Goal: Task Accomplishment & Management: Complete application form

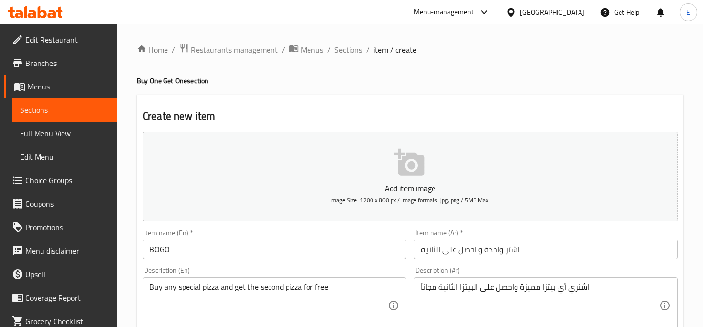
scroll to position [579, 0]
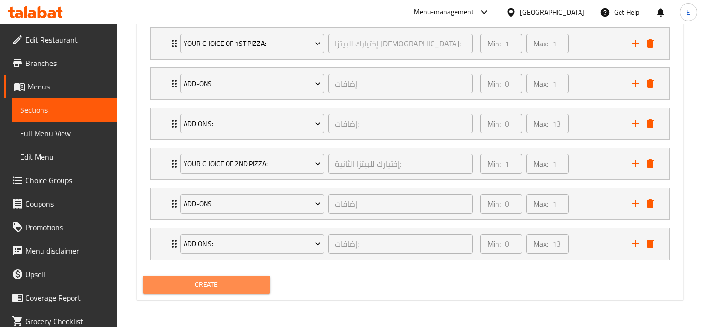
click at [253, 286] on span "Create" at bounding box center [206, 284] width 112 height 12
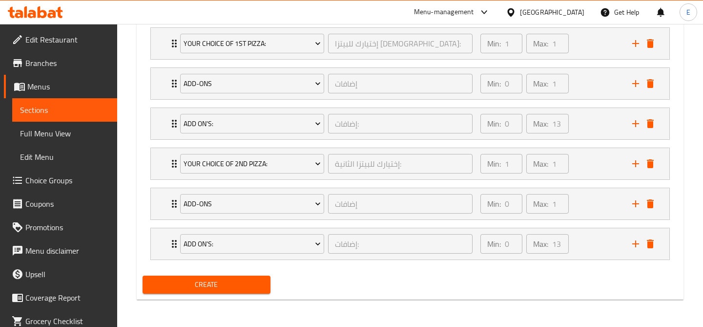
click at [553, 294] on div "Create" at bounding box center [410, 284] width 543 height 26
click at [244, 289] on span "Create" at bounding box center [206, 284] width 112 height 12
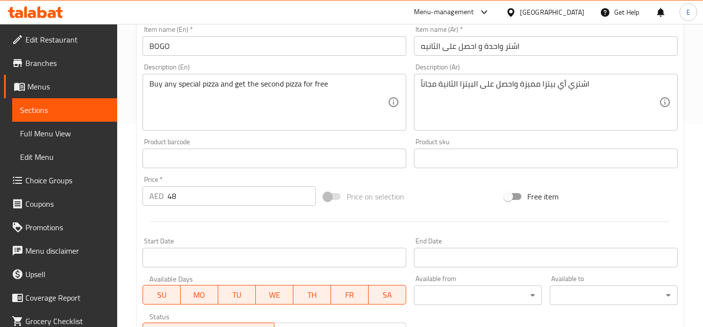
scroll to position [0, 0]
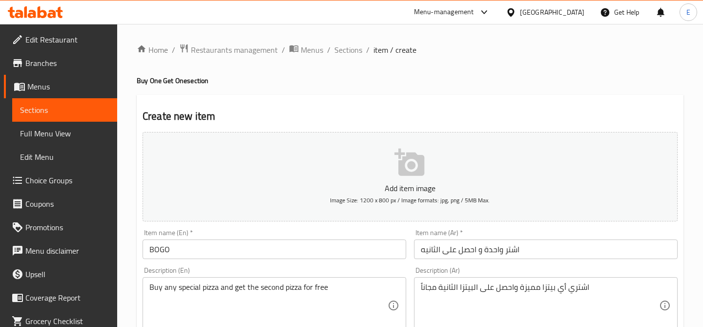
click at [204, 251] on input "BOGO" at bounding box center [275, 249] width 264 height 20
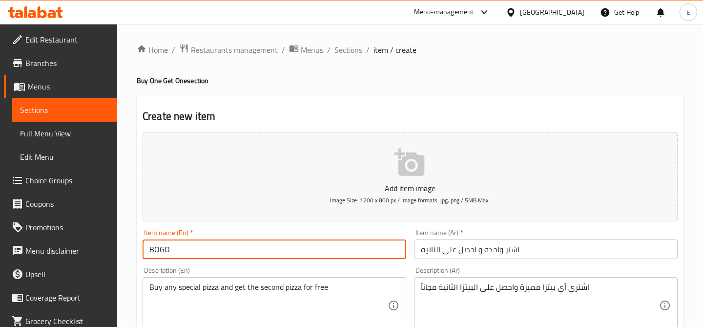
click at [204, 251] on input "BOGO" at bounding box center [275, 249] width 264 height 20
click at [477, 242] on input "اشتر واحدة و احصل على الثانيه" at bounding box center [546, 249] width 264 height 20
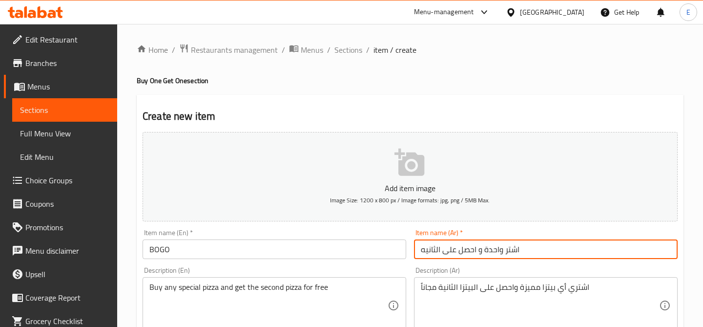
click at [477, 242] on input "اشتر واحدة و احصل على الثانيه" at bounding box center [546, 249] width 264 height 20
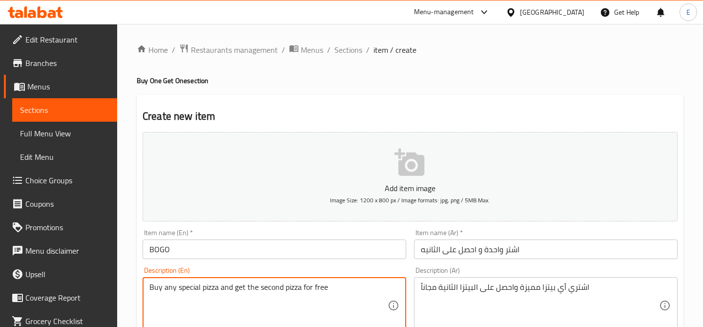
click at [262, 307] on textarea "Buy any special pizza and get the second pizza for free" at bounding box center [268, 305] width 238 height 46
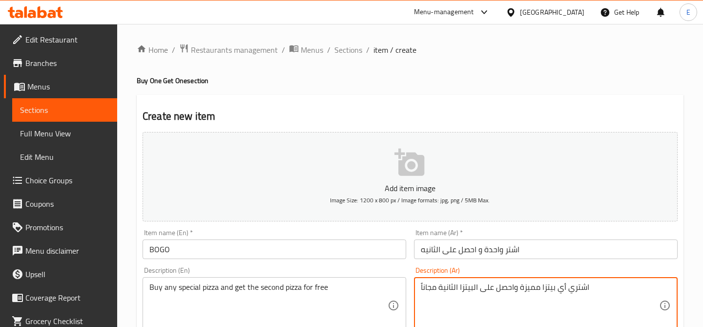
click at [480, 289] on textarea "اشتري أي بيتزا مميزة واحصل على البيتزا الثانية مجاناً" at bounding box center [540, 305] width 238 height 46
click at [302, 49] on span "Menus" at bounding box center [312, 50] width 22 height 12
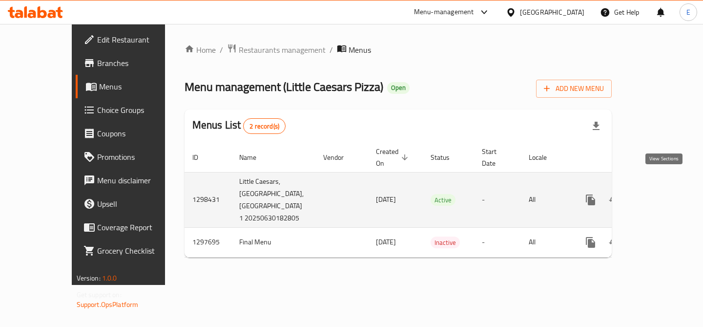
click at [661, 194] on icon "enhanced table" at bounding box center [661, 200] width 12 height 12
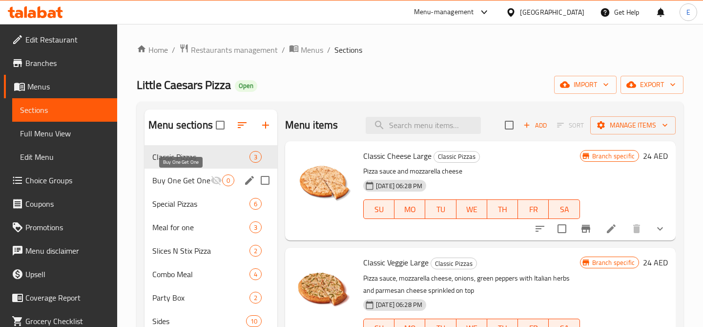
click at [153, 180] on span "Buy One Get One" at bounding box center [181, 180] width 58 height 12
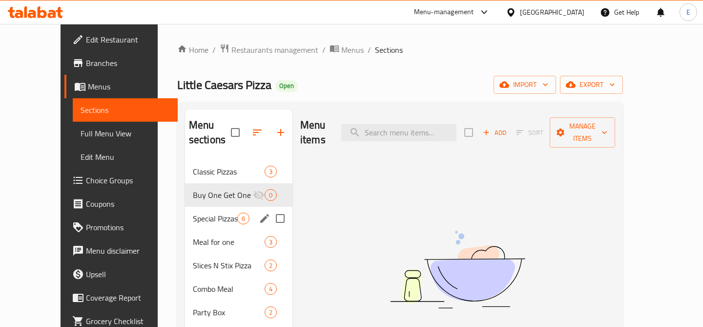
click at [185, 212] on div "Special Pizzas 6" at bounding box center [238, 218] width 107 height 23
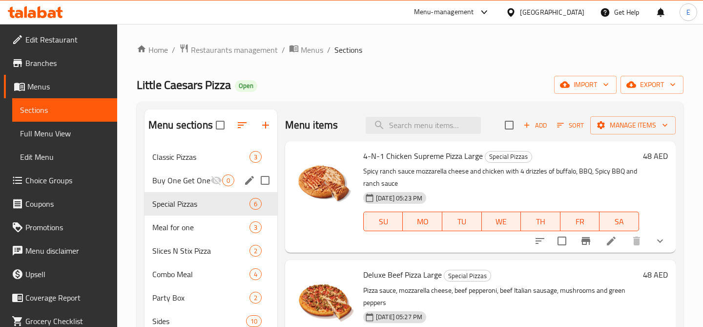
click at [192, 186] on div "Buy One Get One 0" at bounding box center [211, 179] width 133 height 23
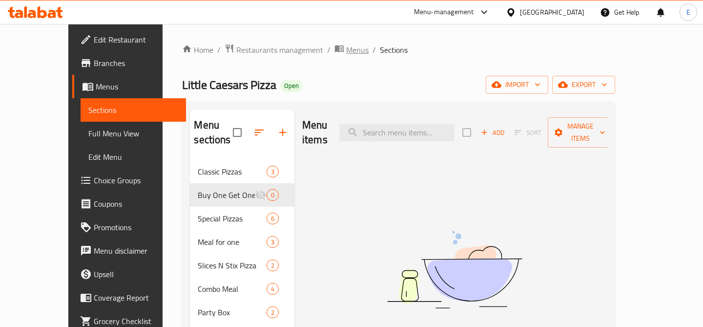
click at [346, 45] on span "Menus" at bounding box center [357, 50] width 22 height 12
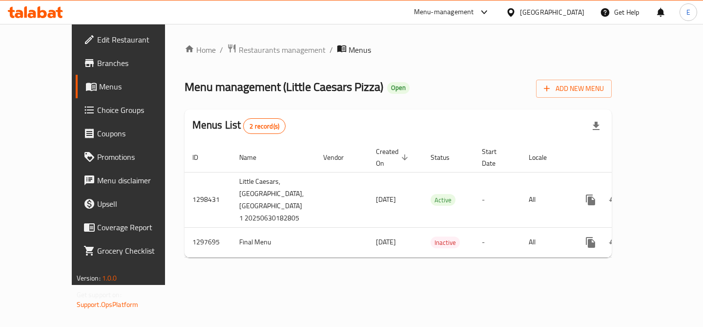
click at [382, 58] on div "Home / Restaurants management / Menus Menu management ( Little Caesars Pizza ) …" at bounding box center [399, 154] width 428 height 222
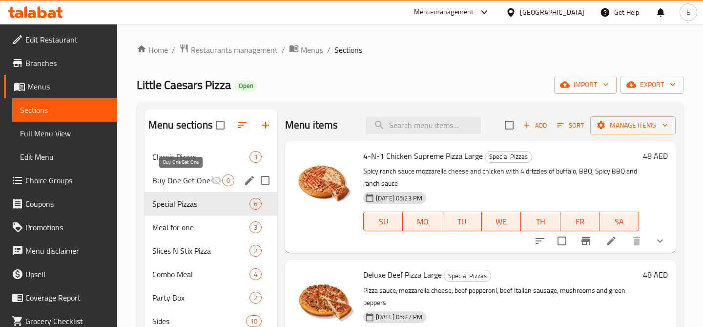
click at [186, 185] on span "Buy One Get One" at bounding box center [181, 180] width 58 height 12
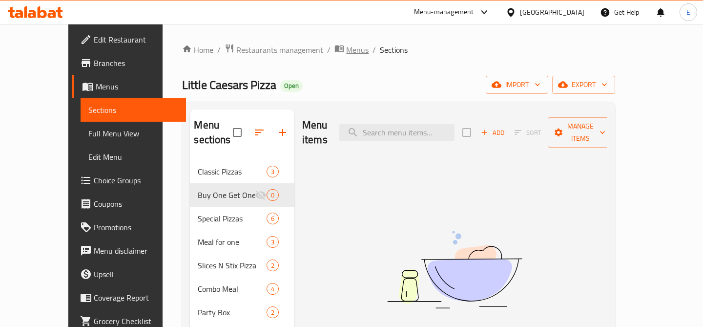
click at [346, 52] on span "Menus" at bounding box center [357, 50] width 22 height 12
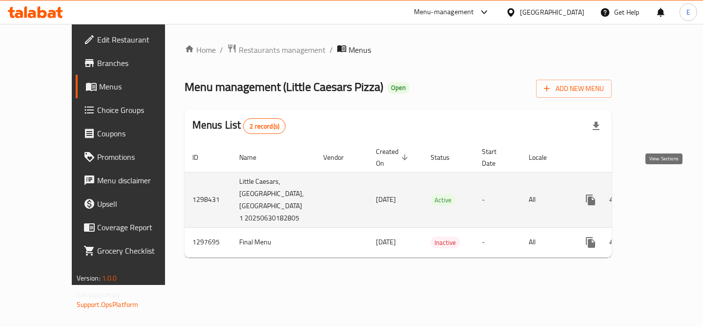
click at [663, 195] on icon "enhanced table" at bounding box center [661, 199] width 9 height 9
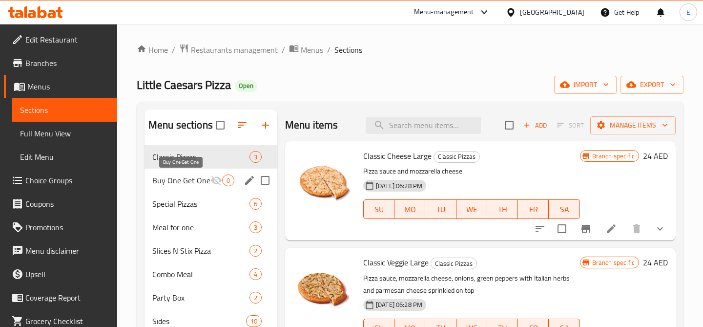
click at [195, 180] on span "Buy One Get One" at bounding box center [181, 180] width 58 height 12
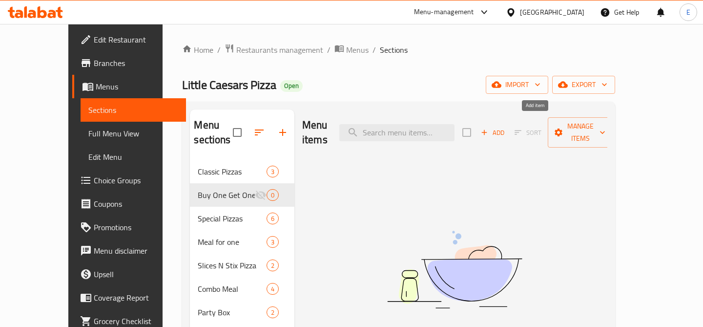
click at [506, 127] on span "Add" at bounding box center [492, 132] width 26 height 11
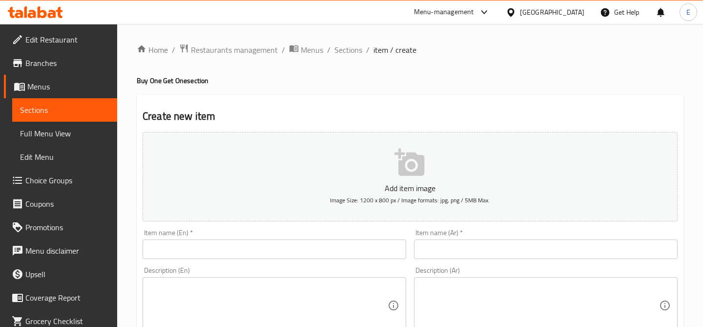
click at [286, 252] on input "text" at bounding box center [275, 249] width 264 height 20
paste input "BOGO"
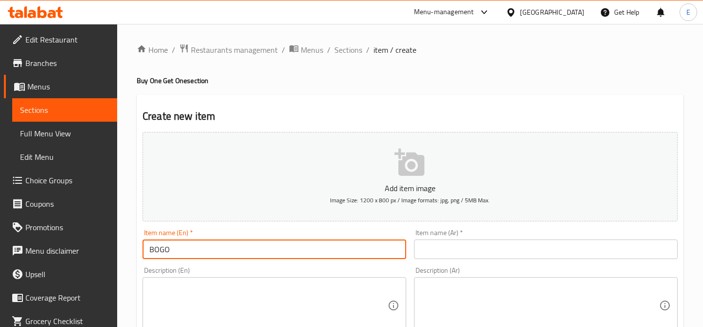
type input "BOGO"
click at [468, 248] on input "text" at bounding box center [546, 249] width 264 height 20
paste input "اشتر واحدة و احصل على الثانيه"
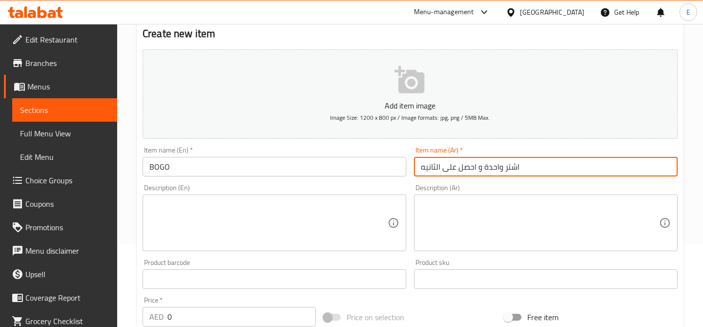
scroll to position [121, 0]
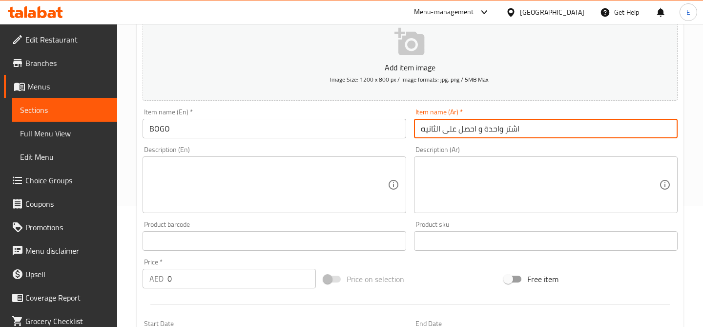
type input "اشتر واحدة و احصل على الثانيه"
click at [322, 194] on textarea at bounding box center [268, 185] width 238 height 46
paste textarea "Buy any special pizza and get the second pizza for free"
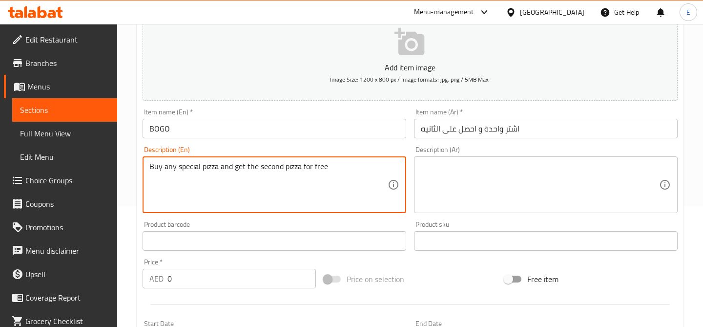
type textarea "Buy any special pizza and get the second pizza for free"
click at [485, 199] on textarea at bounding box center [540, 185] width 238 height 46
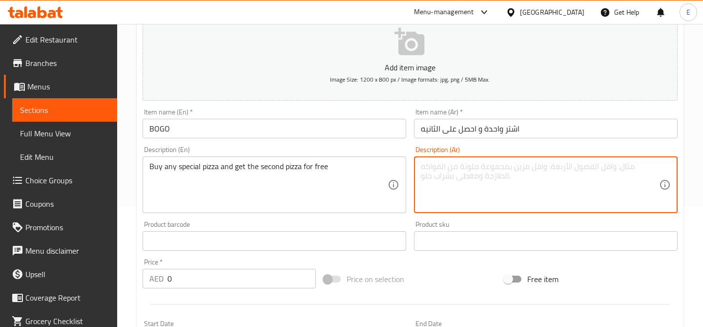
paste textarea "اشتري أي بيتزا مميزة واحصل على البيتزا الثانية مجاناً"
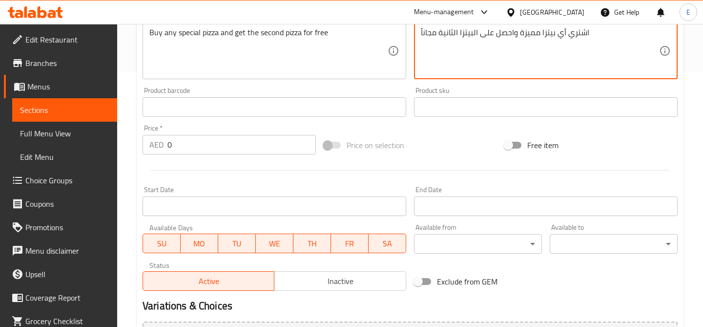
scroll to position [269, 0]
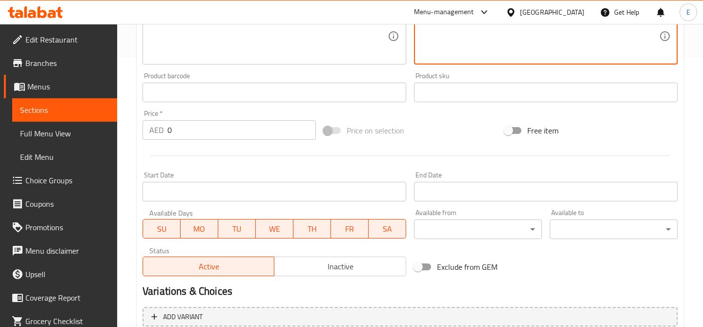
type textarea "اشتري أي بيتزا مميزة واحصل على البيتزا الثانية مجاناً"
click at [190, 134] on input "0" at bounding box center [241, 130] width 148 height 20
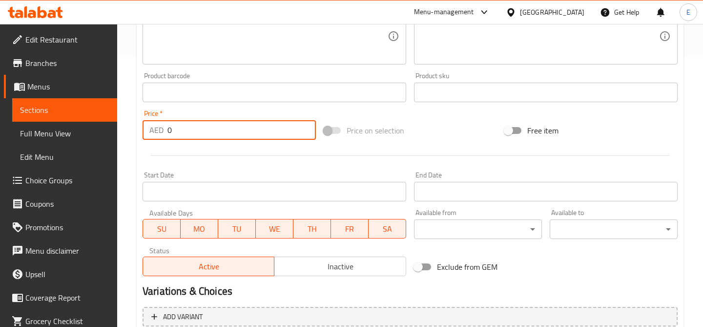
click at [190, 134] on input "0" at bounding box center [241, 130] width 148 height 20
type input "48"
click at [353, 152] on div at bounding box center [410, 156] width 543 height 24
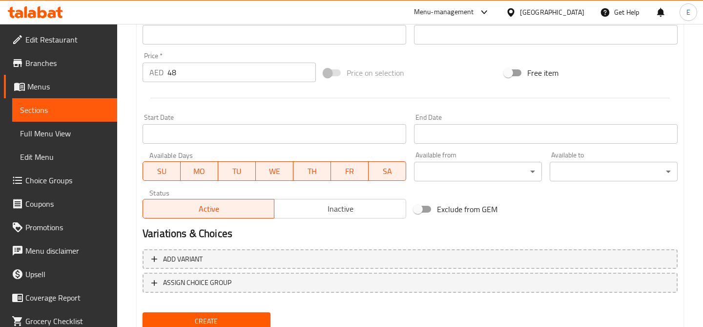
scroll to position [363, 0]
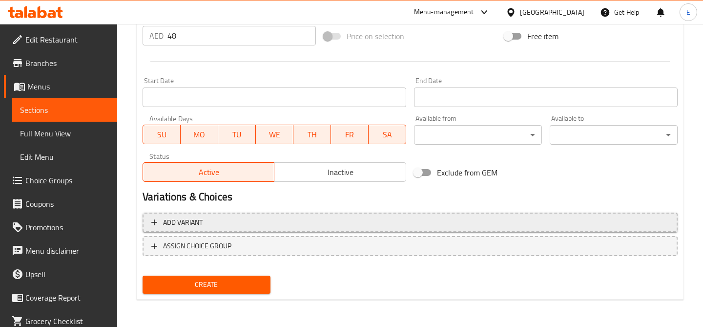
click at [408, 225] on span "Add variant" at bounding box center [409, 222] width 517 height 12
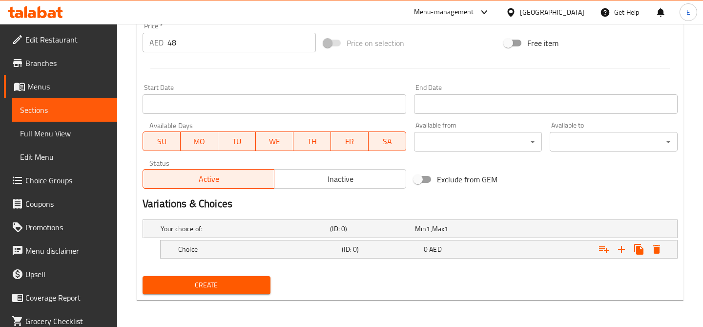
click at [408, 225] on h5 "(ID: 0)" at bounding box center [370, 229] width 81 height 10
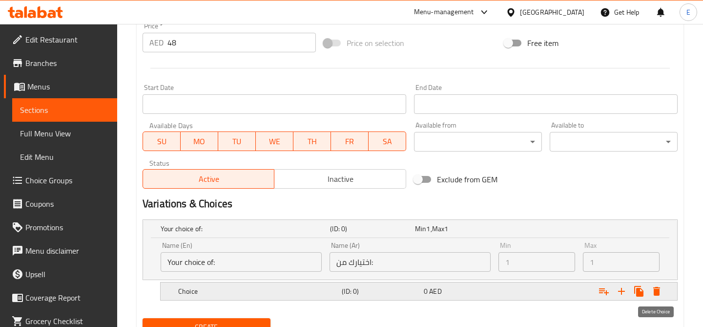
click at [653, 296] on icon "Expand" at bounding box center [657, 291] width 12 height 12
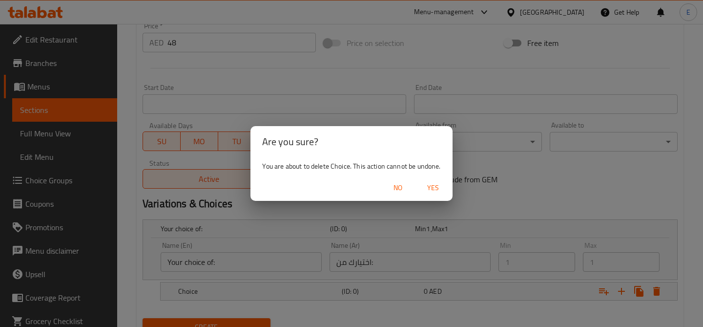
click at [428, 188] on span "Yes" at bounding box center [432, 188] width 23 height 12
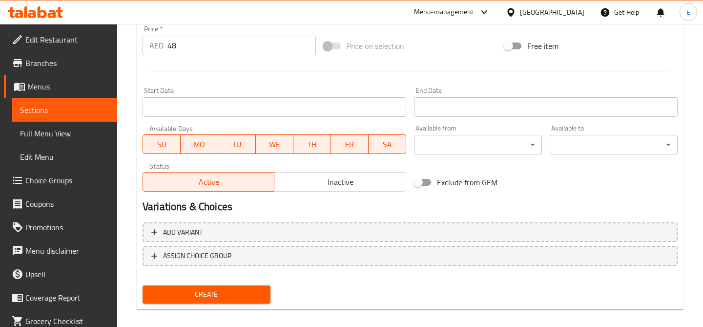
scroll to position [363, 0]
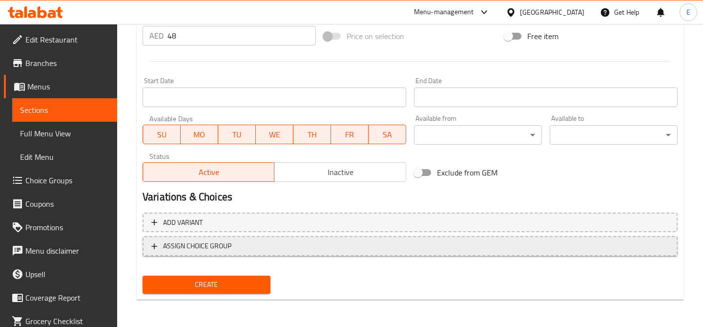
click at [428, 243] on span "ASSIGN CHOICE GROUP" at bounding box center [409, 246] width 517 height 12
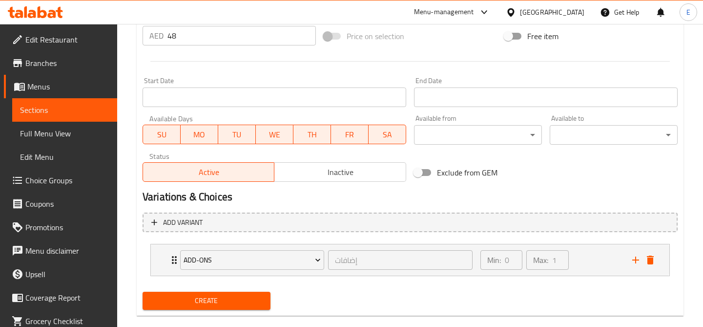
scroll to position [379, 0]
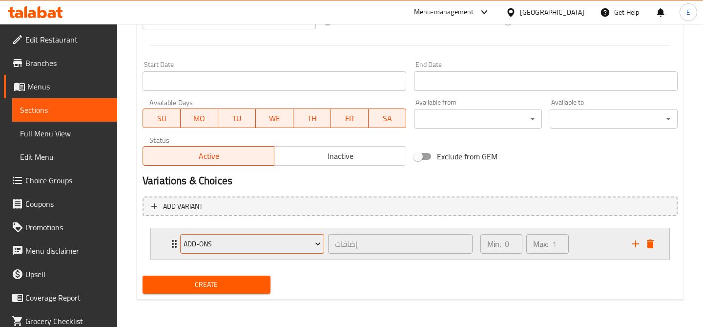
click at [302, 248] on span "Add-ons" at bounding box center [252, 244] width 137 height 12
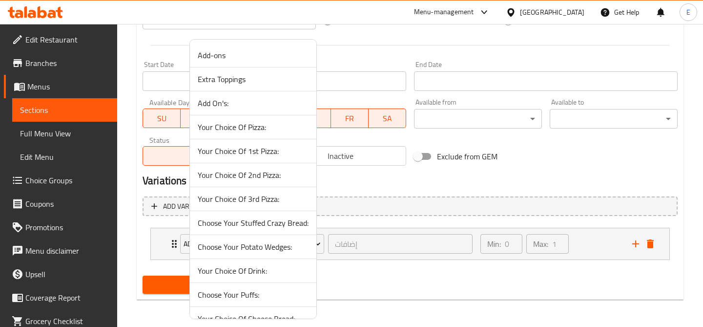
click at [279, 152] on span "Your Choice Of 1st Pizza:" at bounding box center [253, 151] width 111 height 12
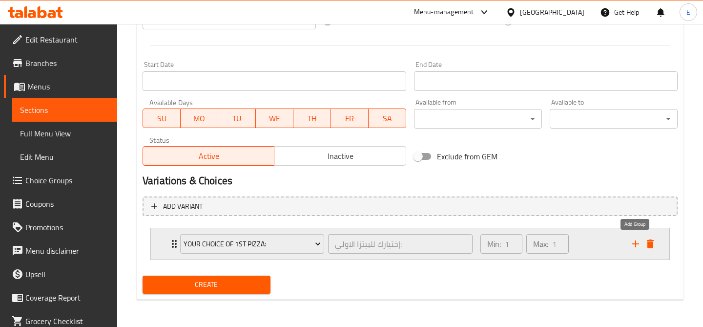
click at [635, 243] on icon "add" at bounding box center [635, 243] width 7 height 7
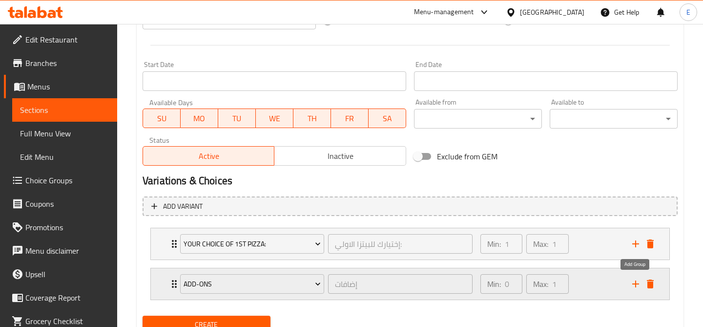
click at [636, 284] on icon "add" at bounding box center [636, 284] width 12 height 12
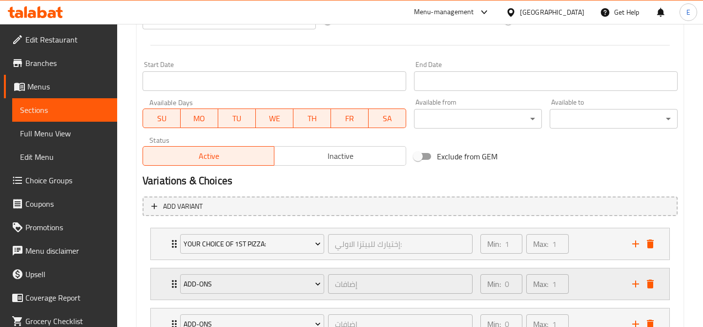
scroll to position [459, 0]
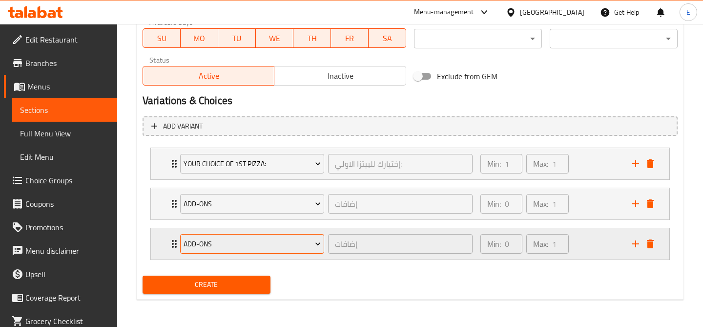
click at [319, 248] on icon "Expand" at bounding box center [318, 244] width 10 height 10
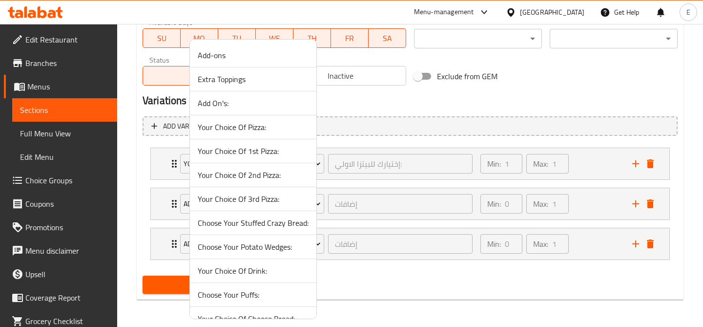
click at [235, 105] on span "Add On's:" at bounding box center [253, 103] width 111 height 12
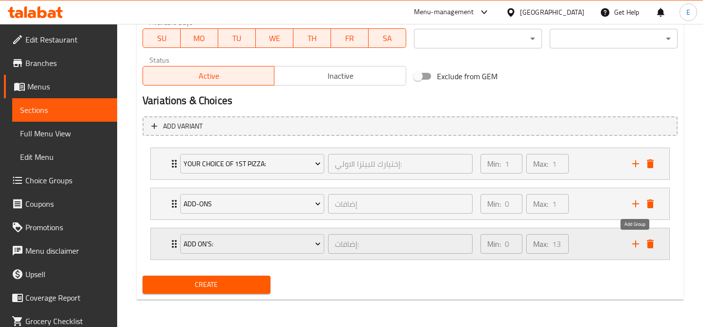
click at [636, 242] on icon "add" at bounding box center [635, 243] width 7 height 7
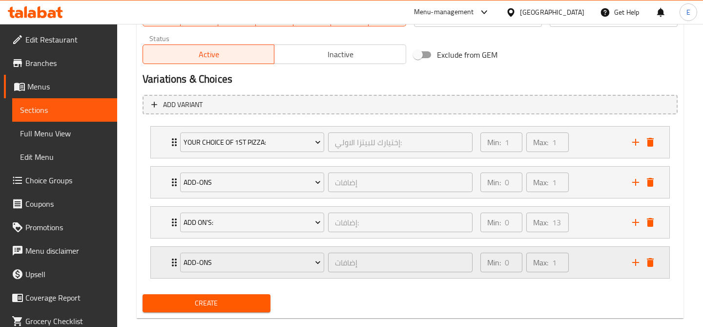
scroll to position [499, 0]
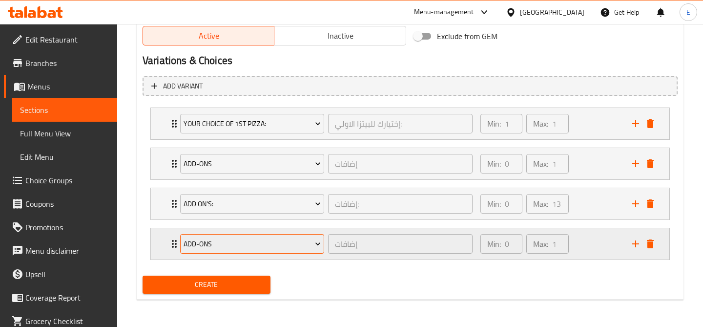
click at [304, 245] on span "Add-ons" at bounding box center [252, 244] width 137 height 12
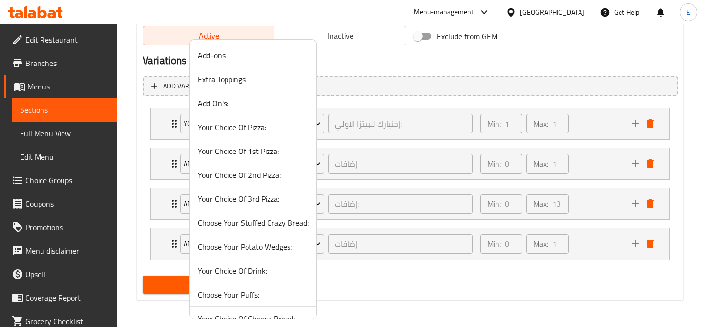
click at [282, 175] on span "Your Choice Of 2nd Pizza:" at bounding box center [253, 175] width 111 height 12
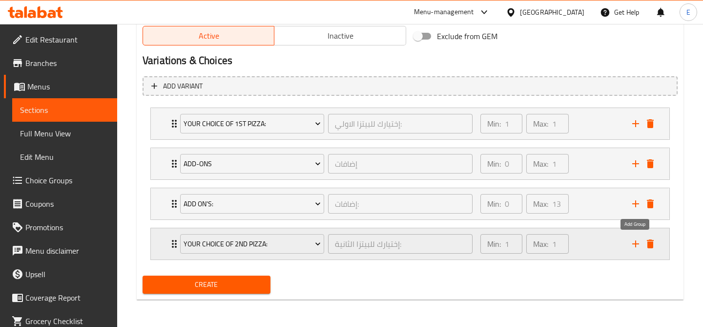
click at [636, 246] on icon "add" at bounding box center [636, 244] width 12 height 12
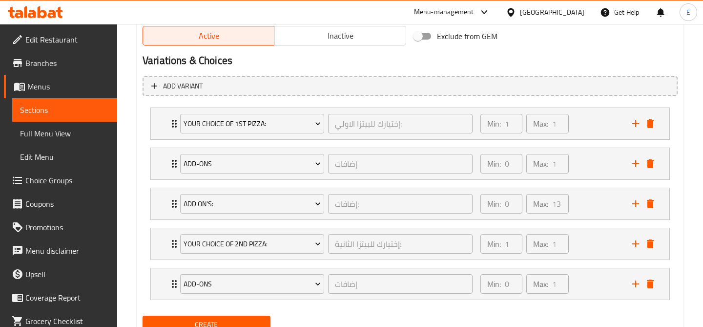
scroll to position [539, 0]
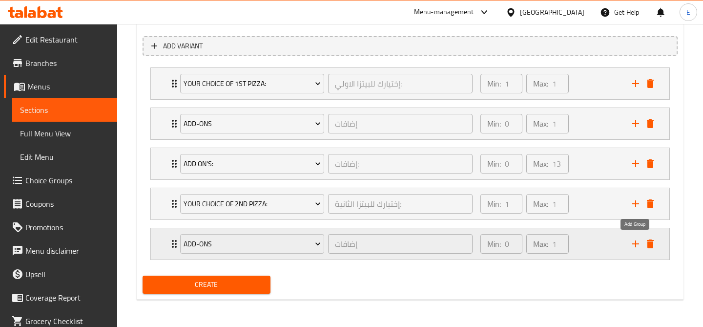
click at [634, 240] on icon "add" at bounding box center [636, 244] width 12 height 12
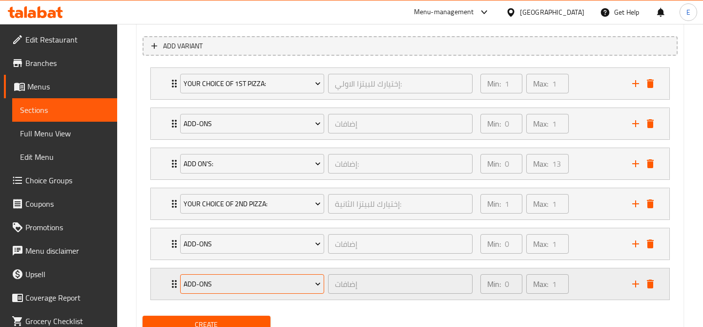
click at [298, 281] on span "Add-ons" at bounding box center [252, 284] width 137 height 12
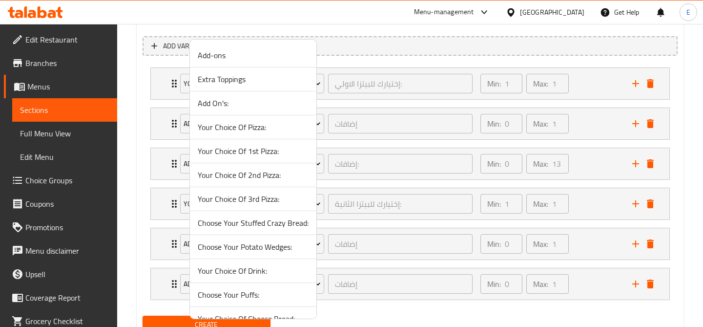
click at [274, 102] on span "Add On's:" at bounding box center [253, 103] width 111 height 12
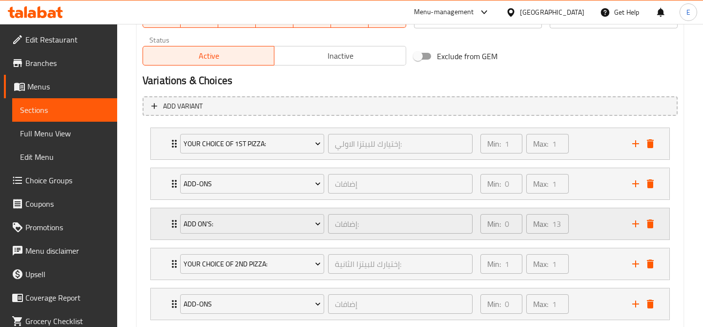
scroll to position [579, 0]
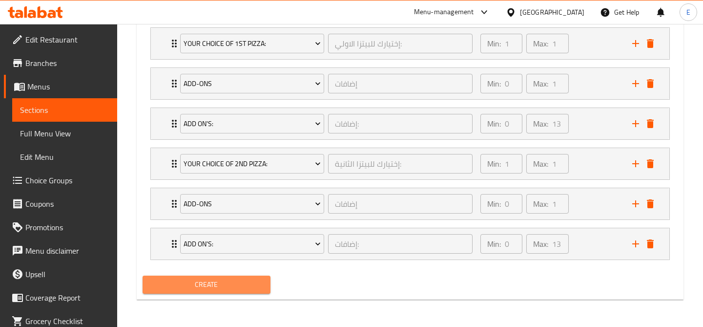
click at [259, 282] on span "Create" at bounding box center [206, 284] width 112 height 12
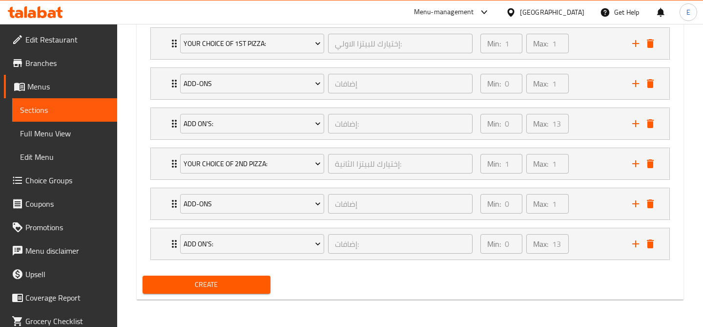
click at [222, 278] on span "Create" at bounding box center [206, 284] width 112 height 12
click at [243, 287] on span "Create" at bounding box center [206, 284] width 112 height 12
click at [218, 282] on span "Create" at bounding box center [206, 284] width 112 height 12
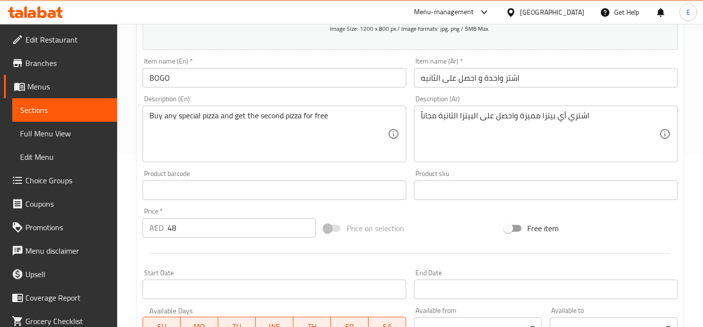
scroll to position [0, 0]
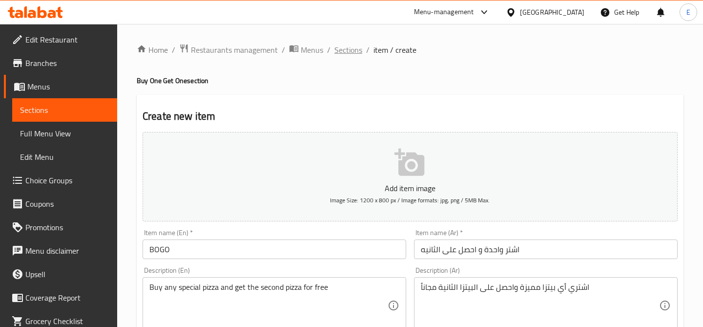
click at [351, 50] on span "Sections" at bounding box center [348, 50] width 28 height 12
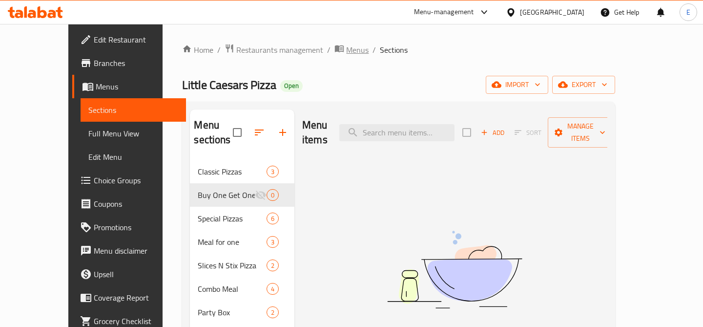
click at [346, 50] on span "Menus" at bounding box center [357, 50] width 22 height 12
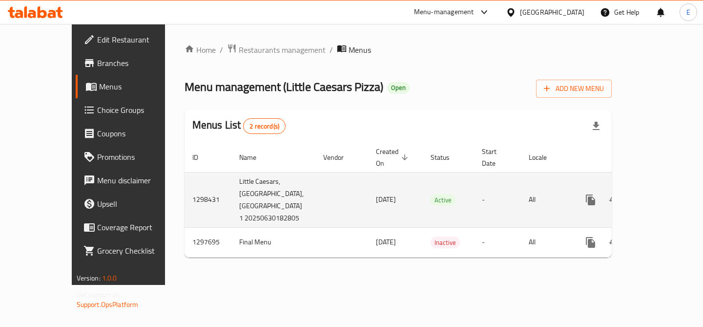
click at [658, 194] on icon "enhanced table" at bounding box center [661, 200] width 12 height 12
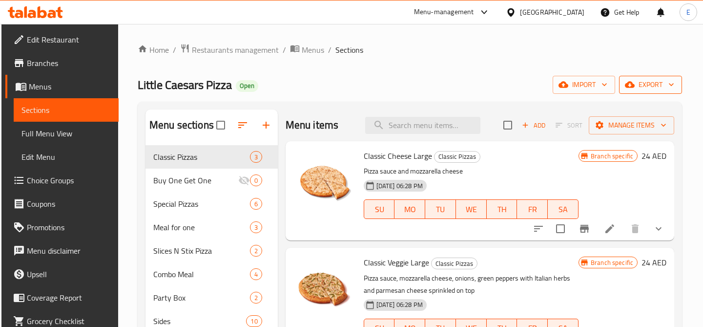
click at [658, 84] on span "export" at bounding box center [650, 85] width 47 height 12
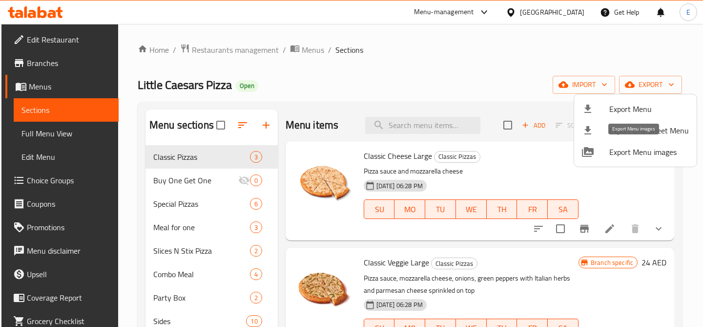
click at [660, 155] on span "Export Menu images" at bounding box center [649, 152] width 80 height 12
